Goal: Check status: Check status

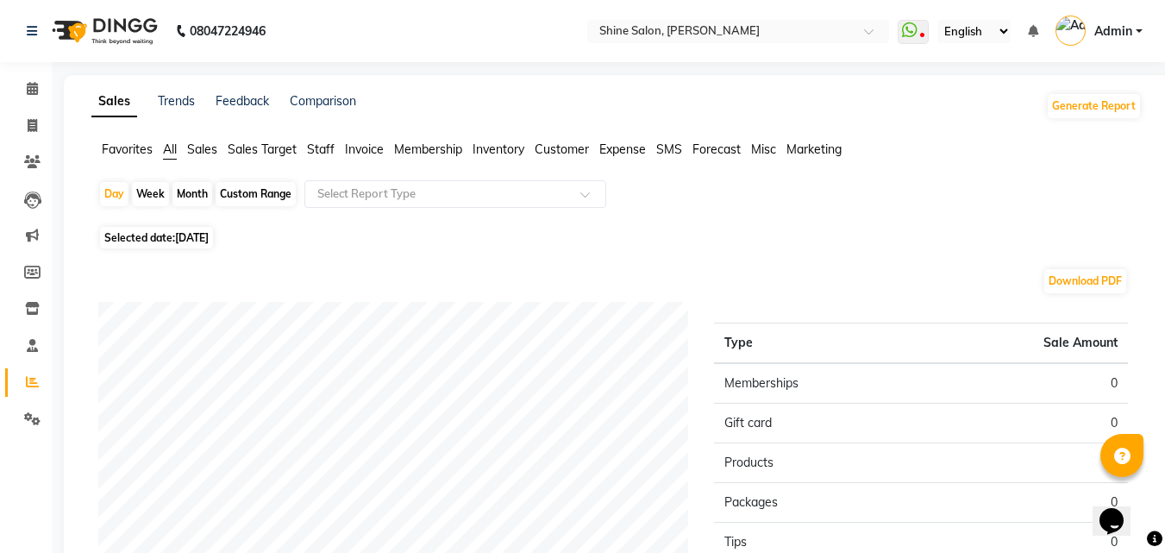
click at [176, 231] on span "Selected date: [DATE]" at bounding box center [156, 238] width 113 height 22
select select "9"
select select "2025"
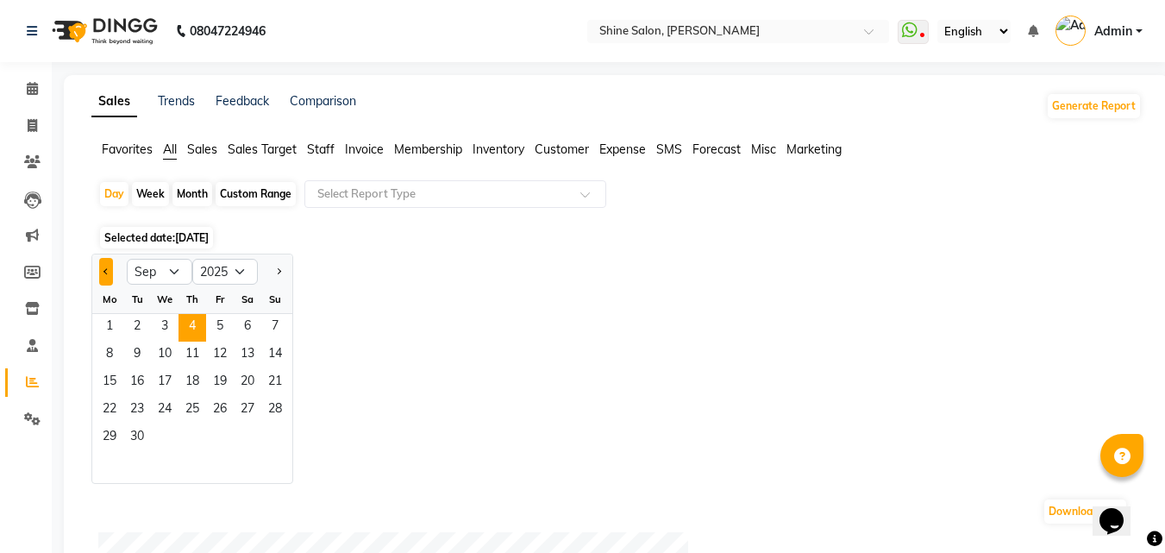
click at [109, 273] on button "Previous month" at bounding box center [106, 272] width 14 height 28
select select "8"
click at [275, 436] on span "31" at bounding box center [275, 438] width 28 height 28
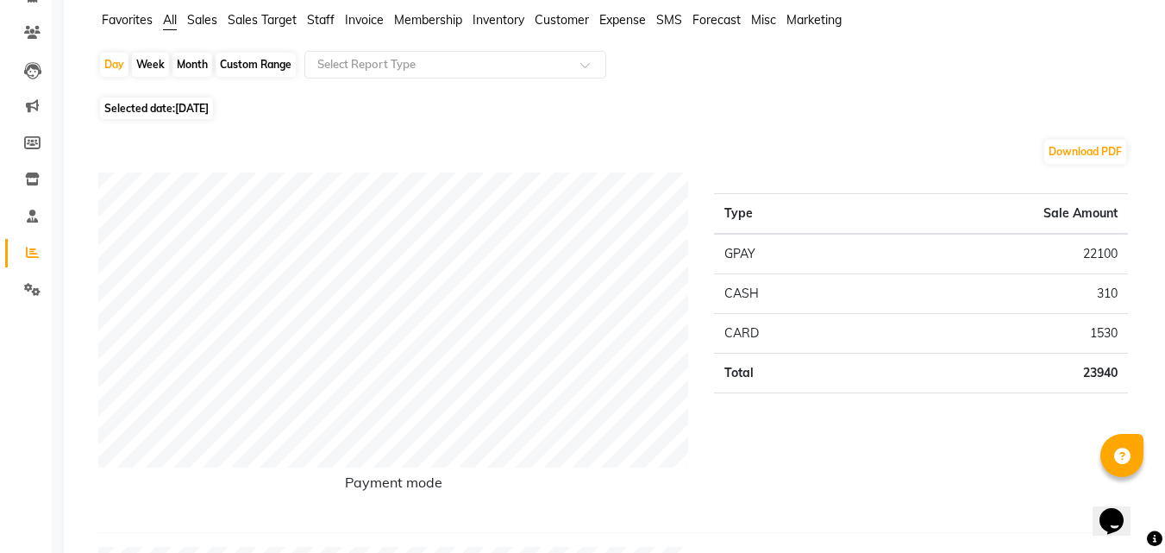
scroll to position [172, 0]
